Goal: Use online tool/utility: Utilize a website feature to perform a specific function

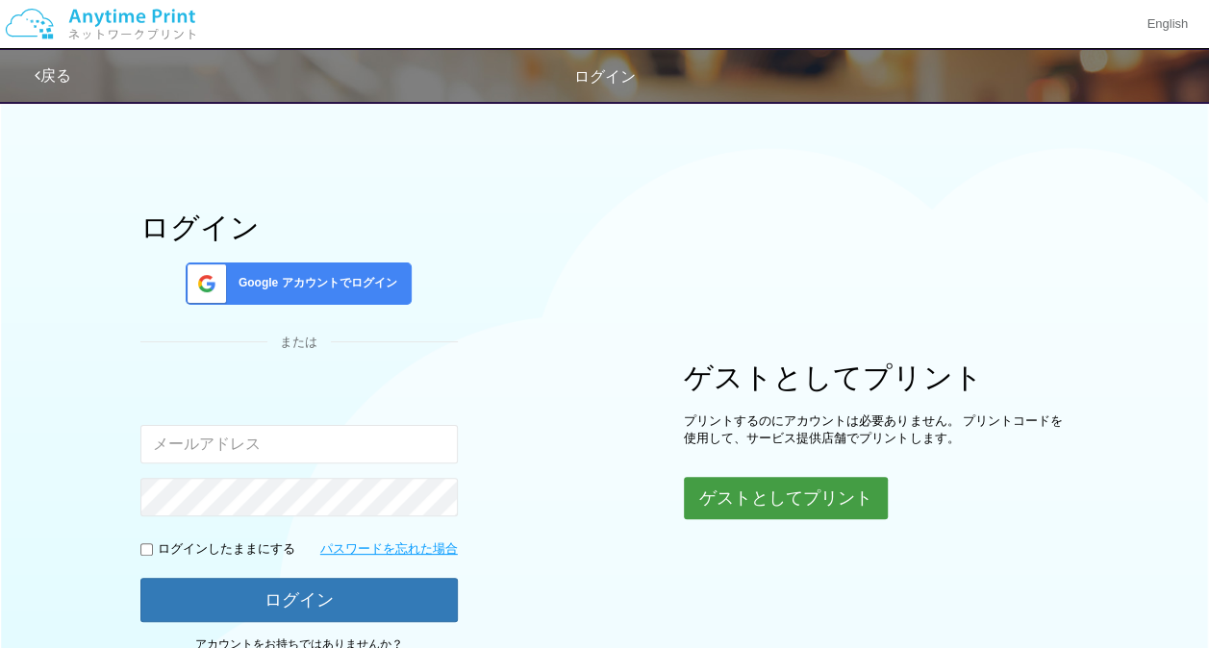
click at [768, 485] on button "ゲストとしてプリント" at bounding box center [786, 498] width 204 height 42
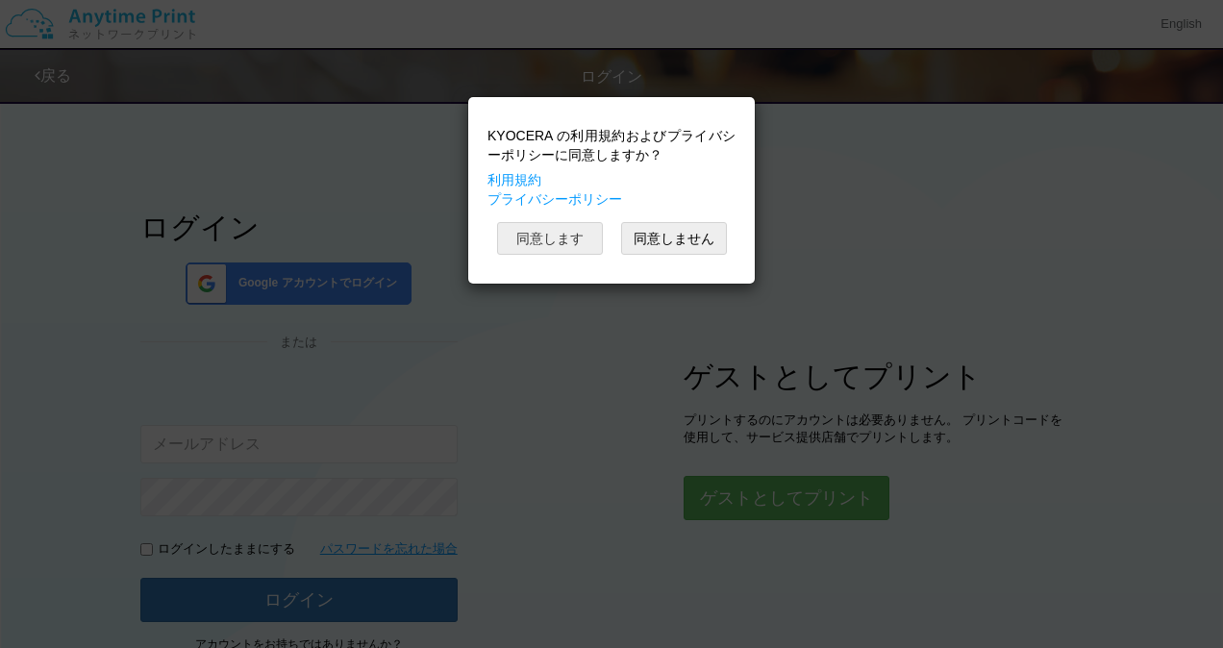
click at [575, 250] on button "同意します" at bounding box center [550, 238] width 106 height 33
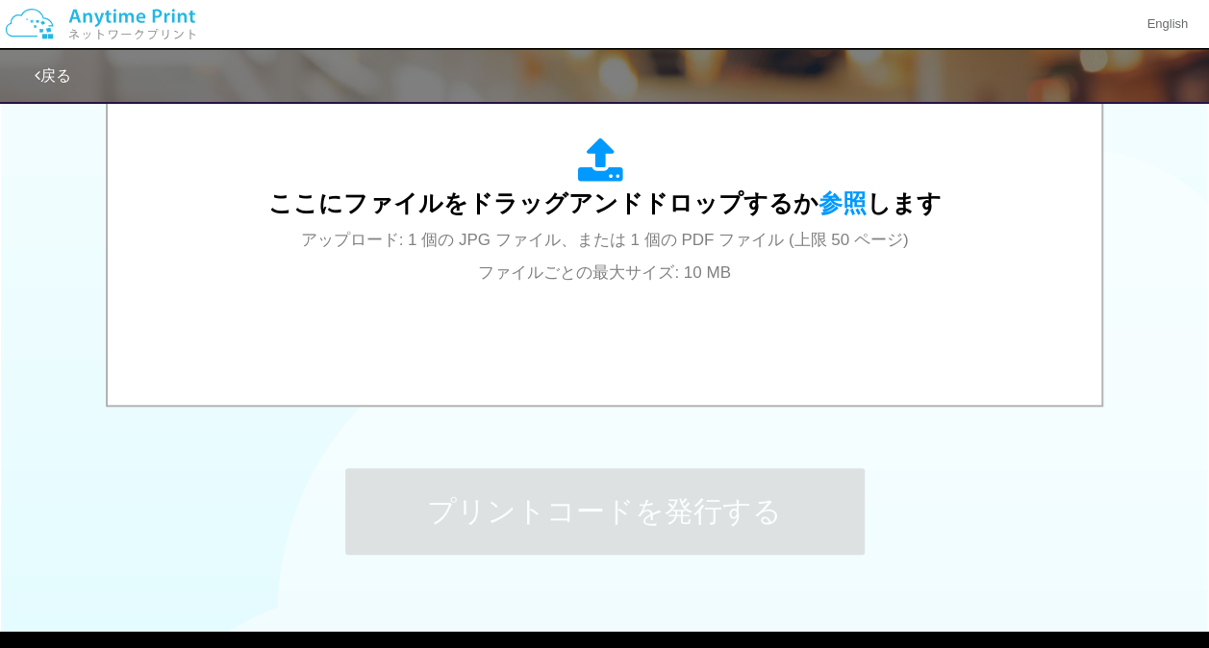
scroll to position [806, 0]
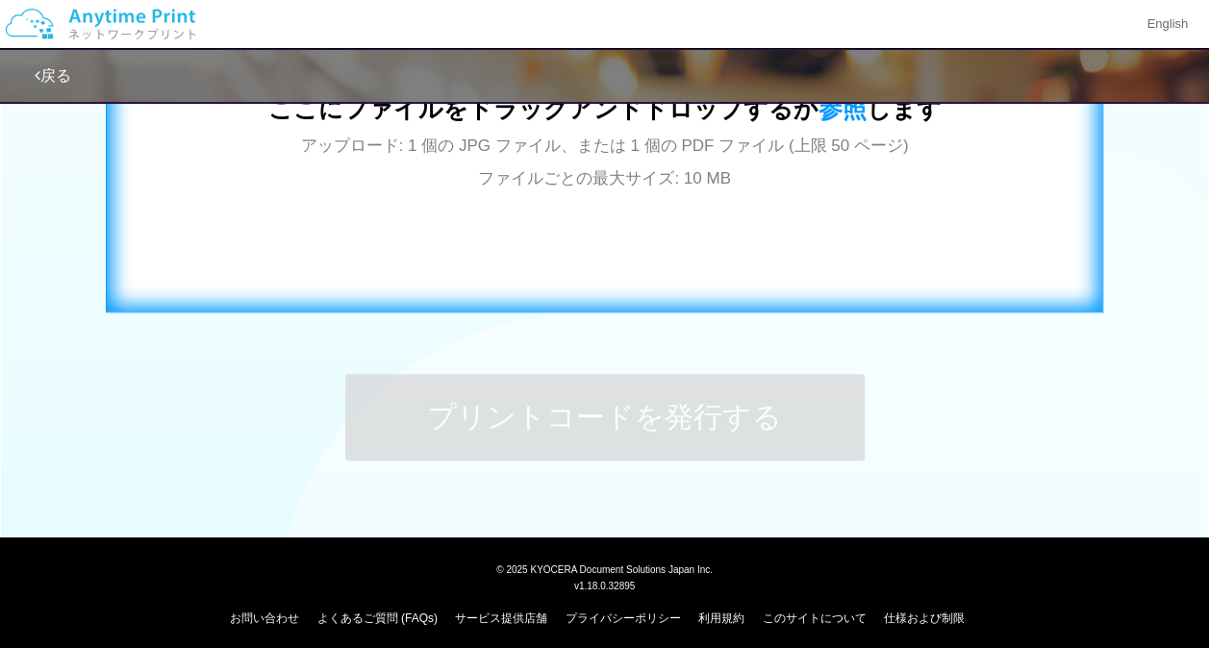
click at [677, 219] on div "ここにファイルをドラッグアンドドロップするか 参照 します アップロード: 1 個の JPG ファイル、または 1 個の PDF ファイル (上限 50 ペー…" at bounding box center [604, 118] width 957 height 348
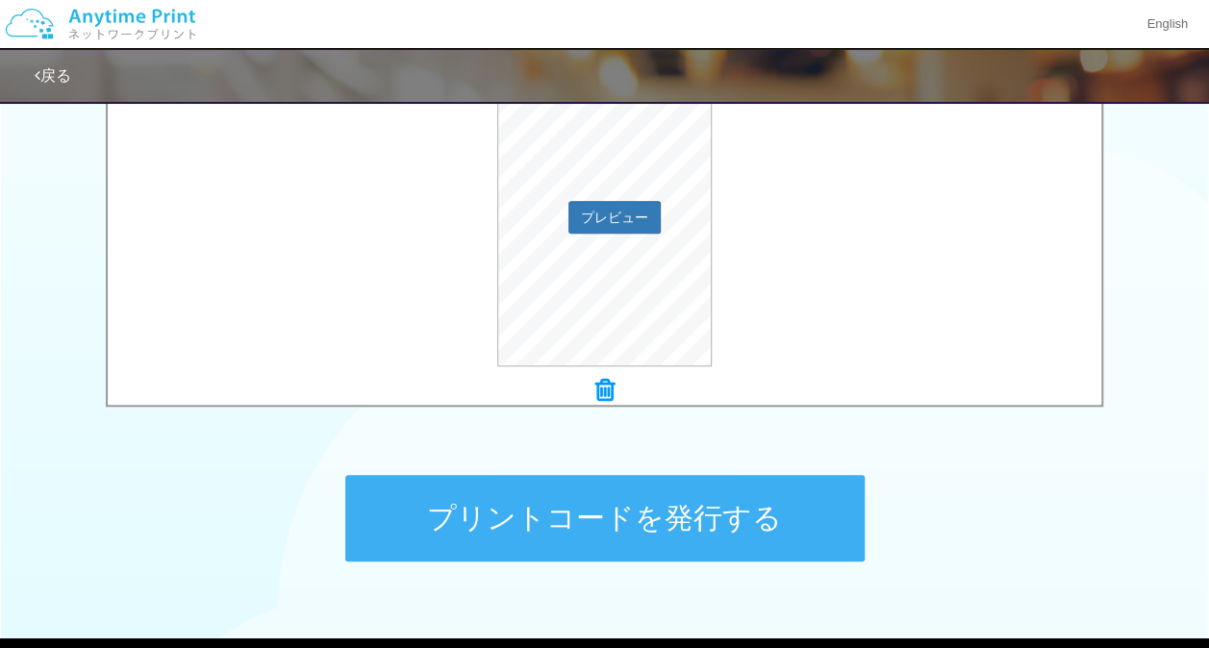
scroll to position [706, 0]
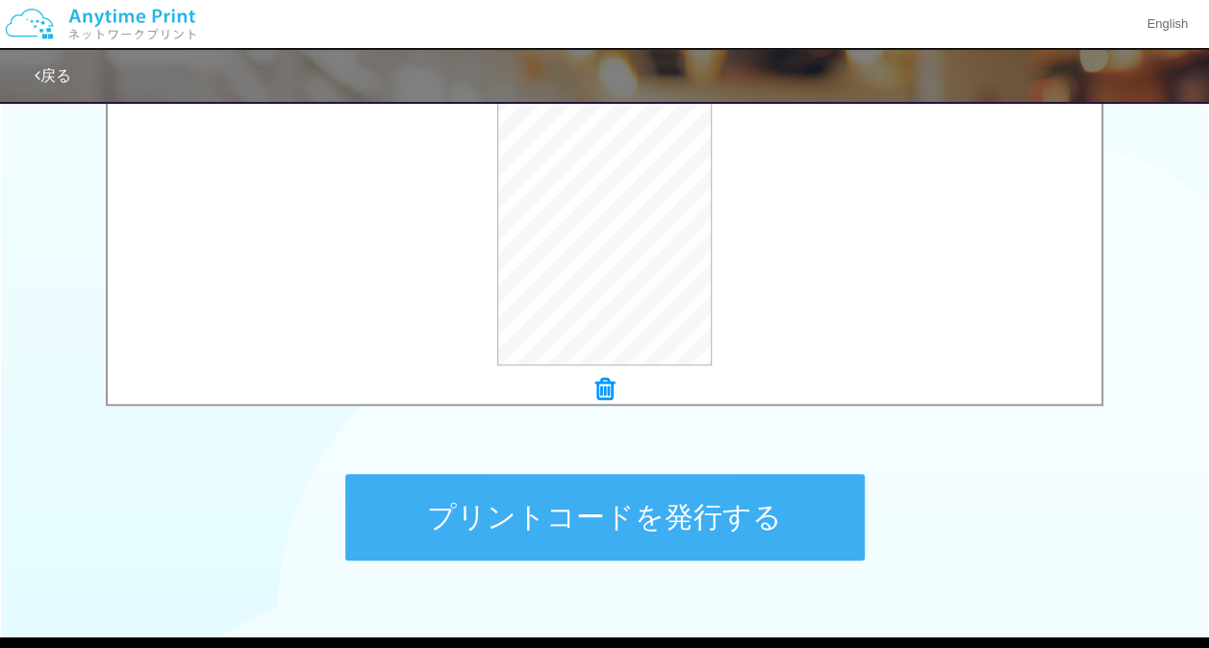
click at [509, 512] on button "プリントコードを発行する" at bounding box center [604, 517] width 519 height 87
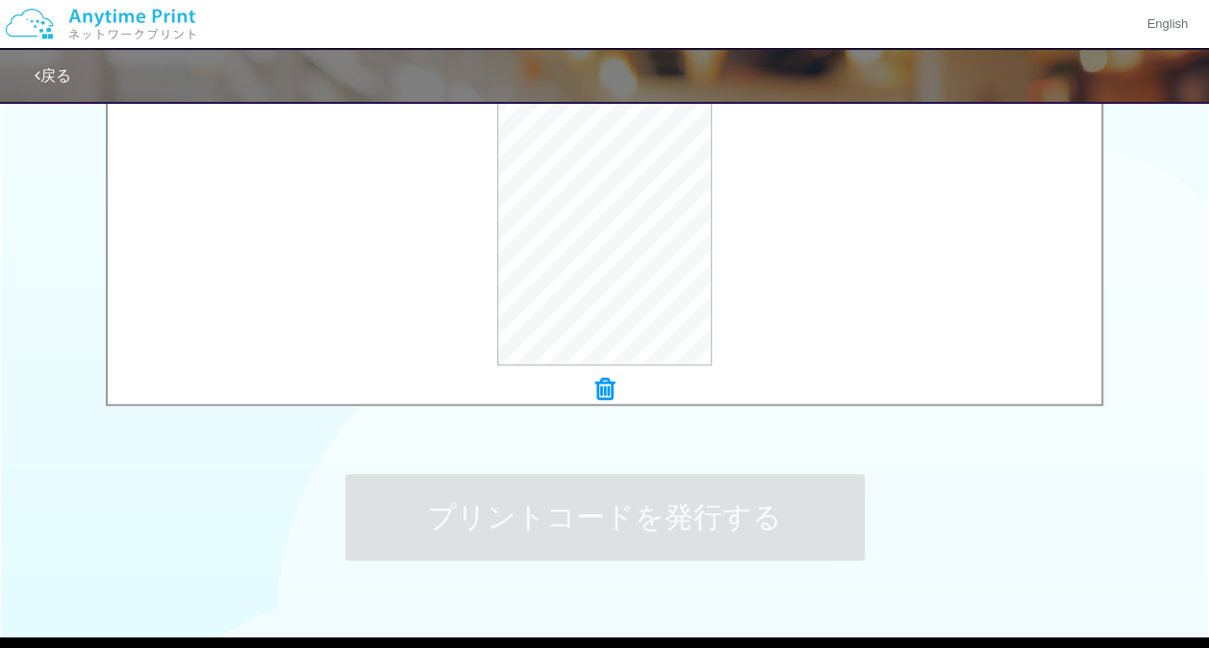
scroll to position [0, 0]
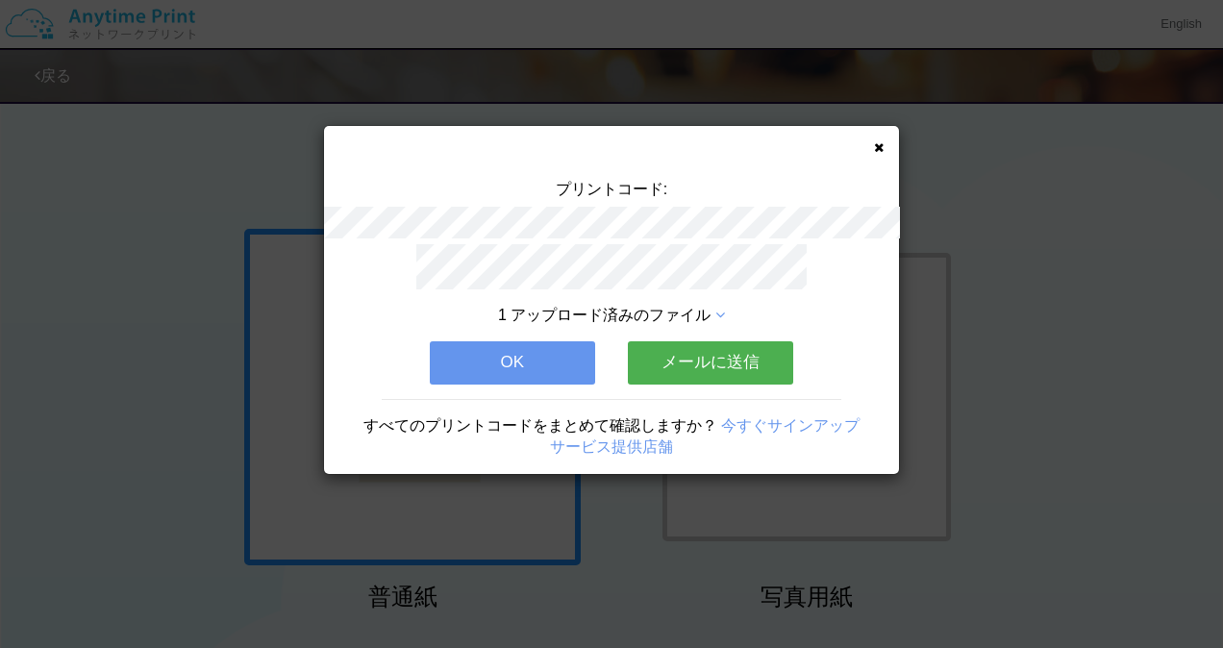
click at [571, 356] on button "OK" at bounding box center [512, 362] width 165 height 42
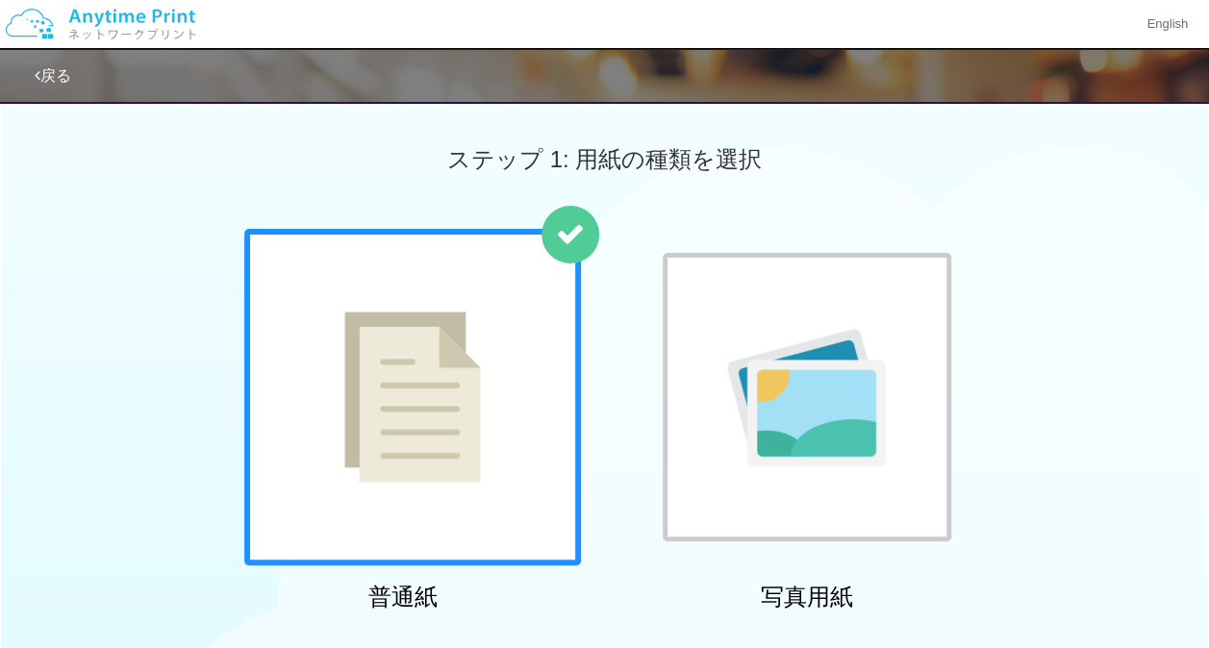
click at [523, 364] on div at bounding box center [412, 397] width 337 height 337
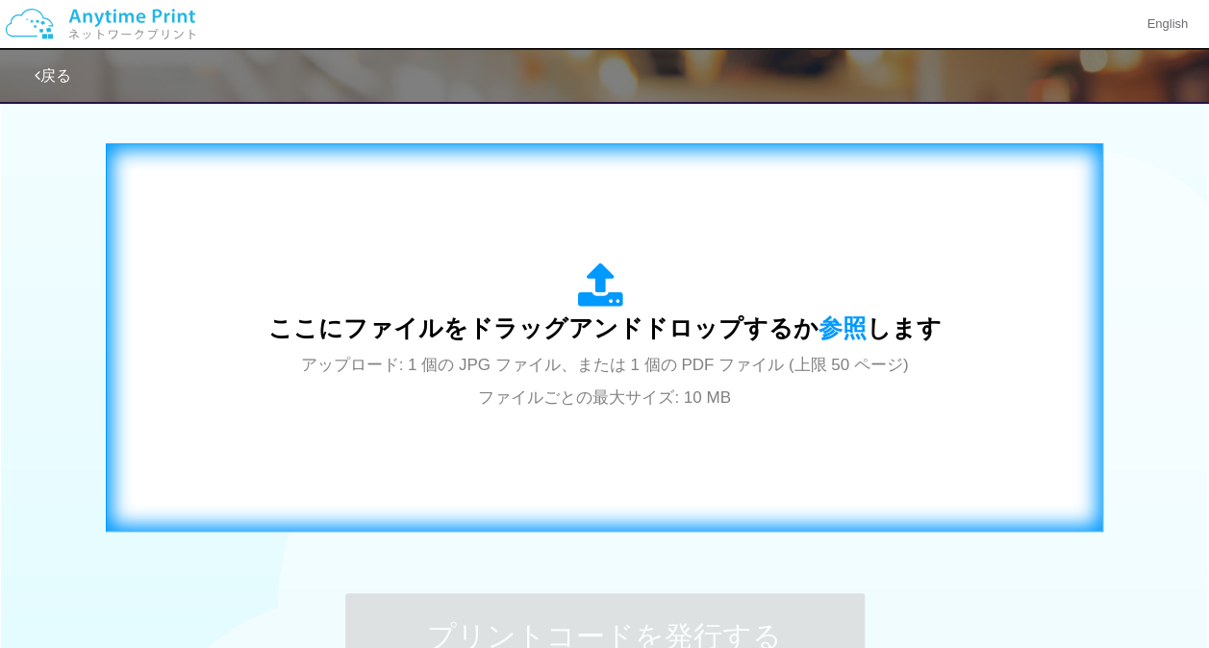
scroll to position [673, 0]
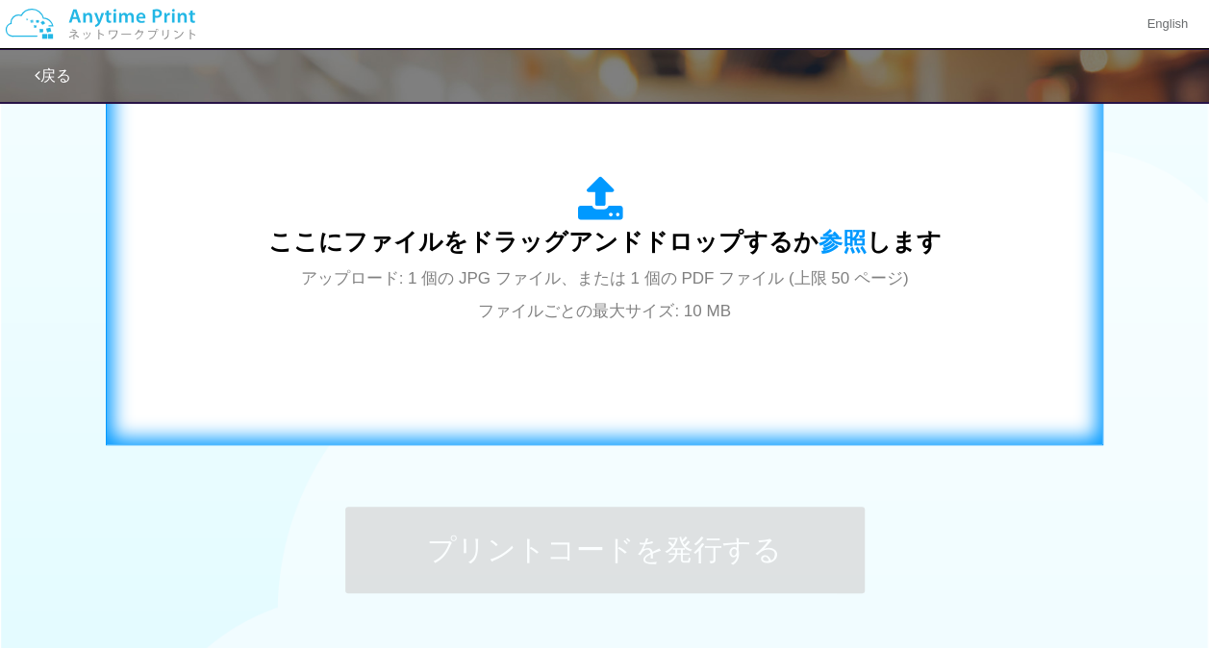
click at [589, 294] on div "ここにファイルをドラッグアンドドロップするか 参照 します アップロード: 1 個の JPG ファイル、または 1 個の PDF ファイル (上限 50 ペー…" at bounding box center [604, 251] width 673 height 150
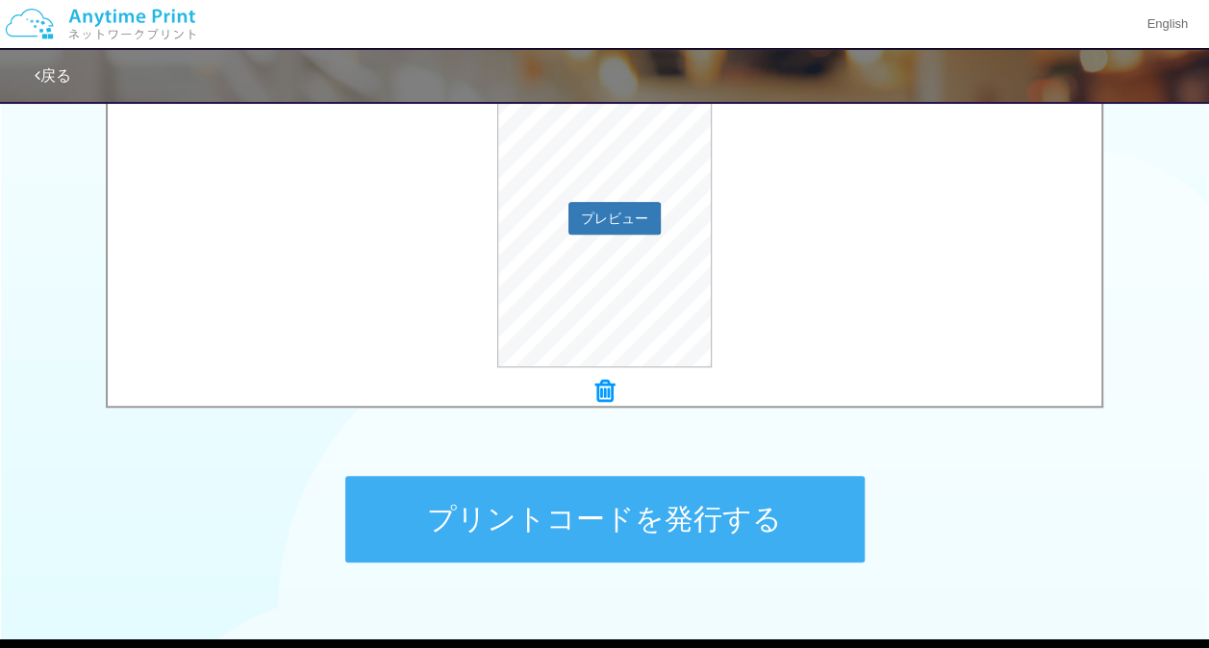
scroll to position [769, 0]
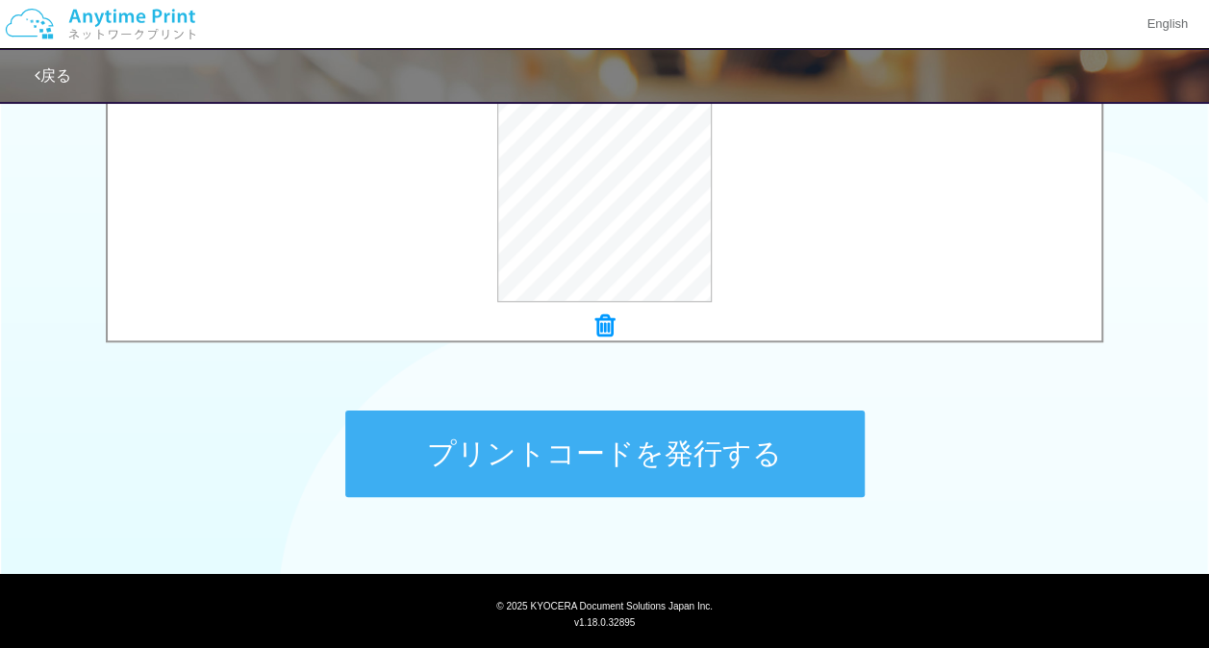
click at [700, 460] on button "プリントコードを発行する" at bounding box center [604, 454] width 519 height 87
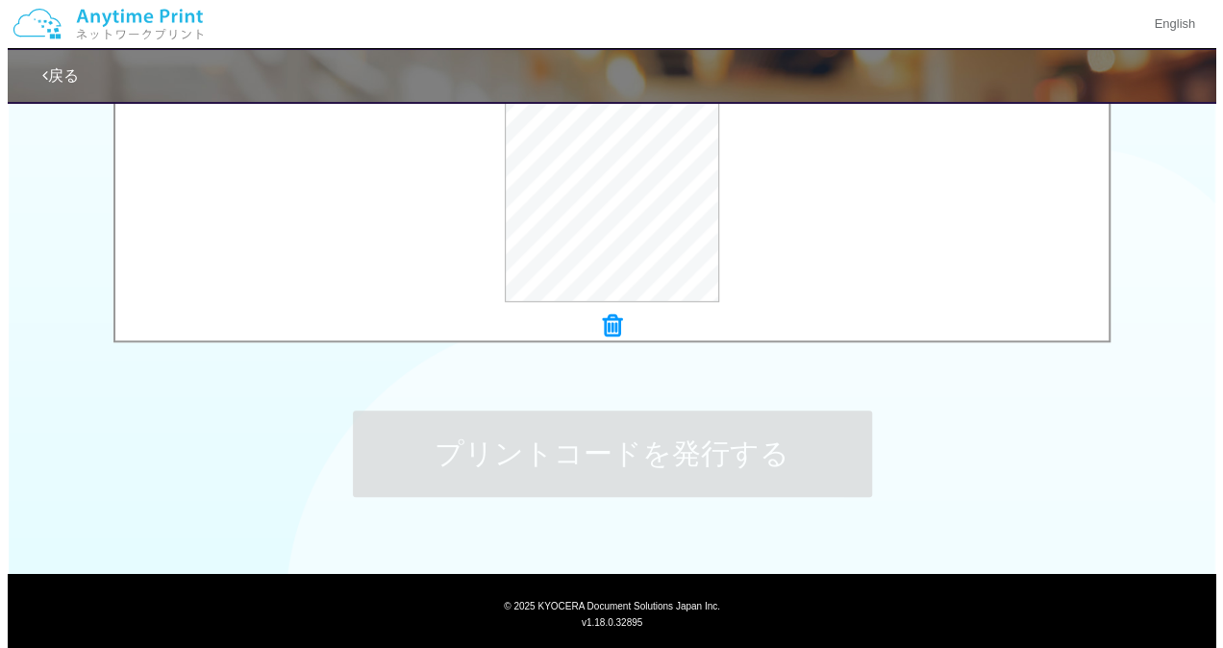
scroll to position [0, 0]
